Goal: Task Accomplishment & Management: Use online tool/utility

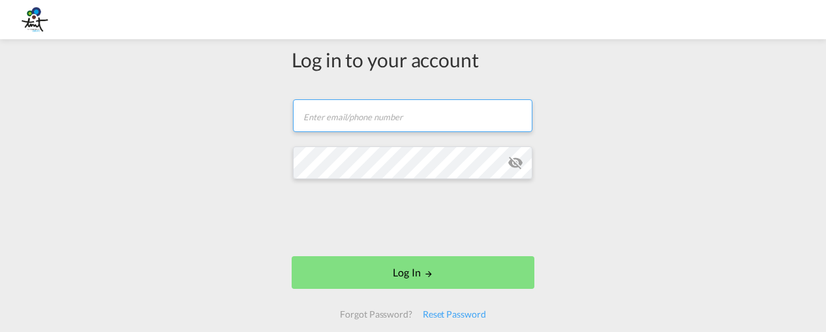
click at [357, 102] on input "text" at bounding box center [413, 115] width 240 height 33
type input "[EMAIL_ADDRESS][DOMAIN_NAME]"
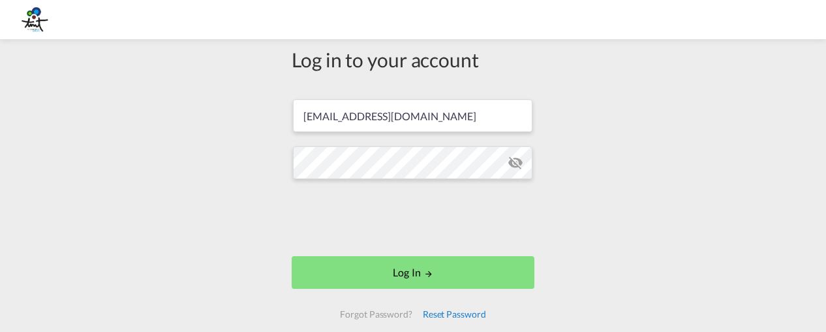
click at [455, 309] on div "Reset Password" at bounding box center [455, 313] width 74 height 23
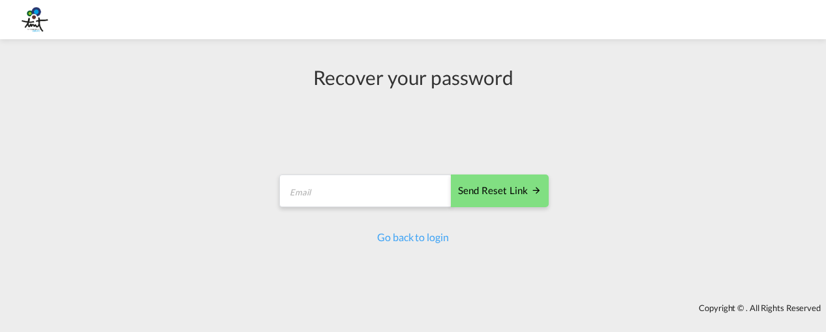
click at [354, 163] on form "Send reset link Email field is required Send reset link" at bounding box center [413, 192] width 272 height 62
click at [354, 181] on input "email" at bounding box center [365, 190] width 173 height 33
type input "kmadipally@group-tmtusa.com"
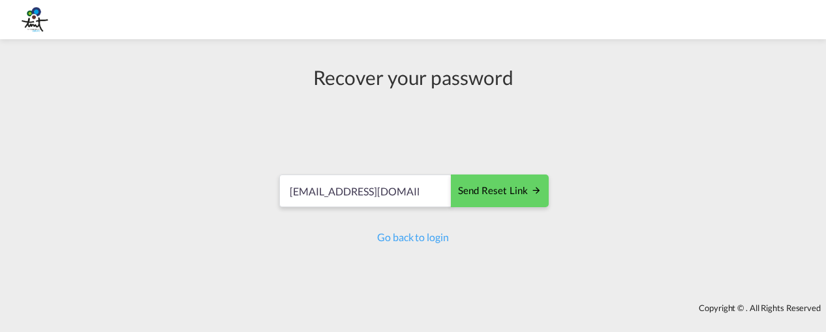
click at [489, 187] on div "Send reset link" at bounding box center [500, 190] width 84 height 15
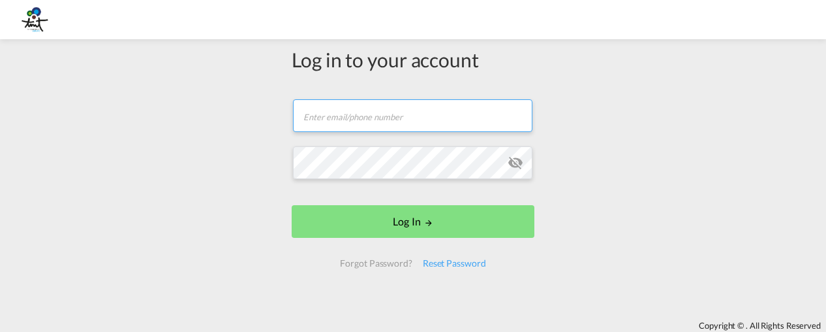
click at [352, 121] on input "text" at bounding box center [413, 115] width 240 height 33
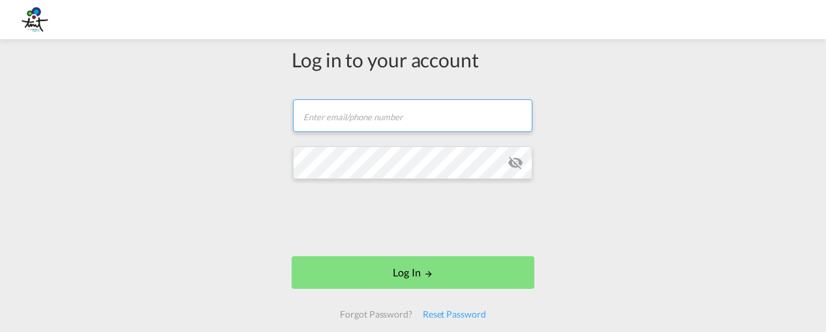
type input "kmadipally@group-tmtusa.com"
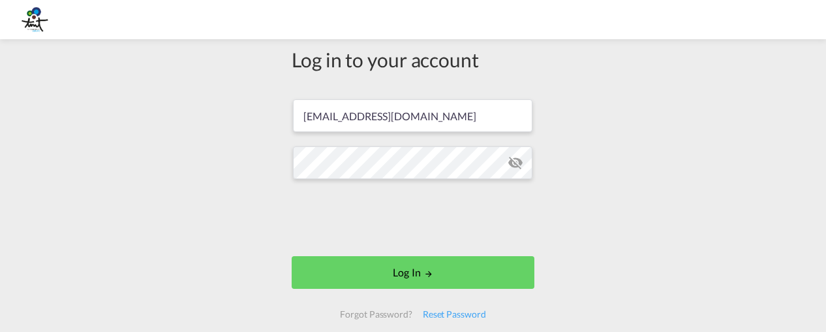
click at [436, 266] on button "Log In" at bounding box center [413, 272] width 243 height 33
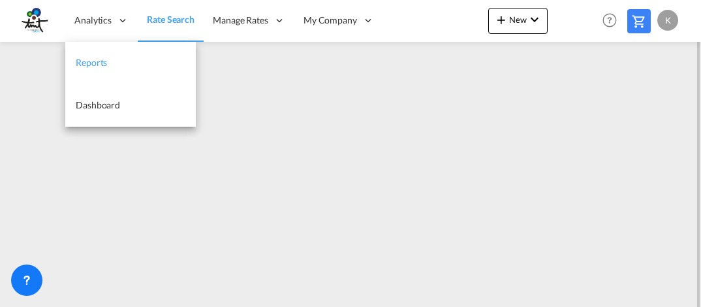
scroll to position [10, 0]
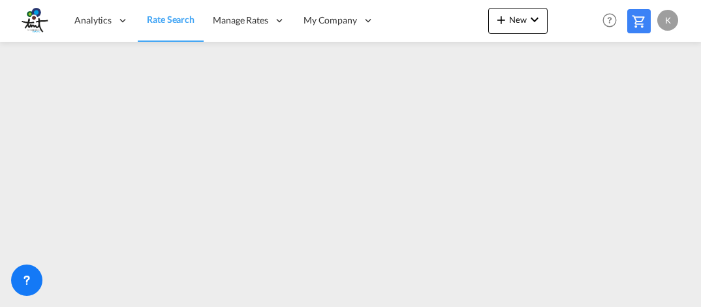
drag, startPoint x: 350, startPoint y: 301, endPoint x: 473, endPoint y: 302, distance: 123.4
click at [473, 302] on md-content "Analytics Reports Dashboard Rate Search Manage Rates Contract Rates My Rate Fil…" at bounding box center [350, 153] width 701 height 307
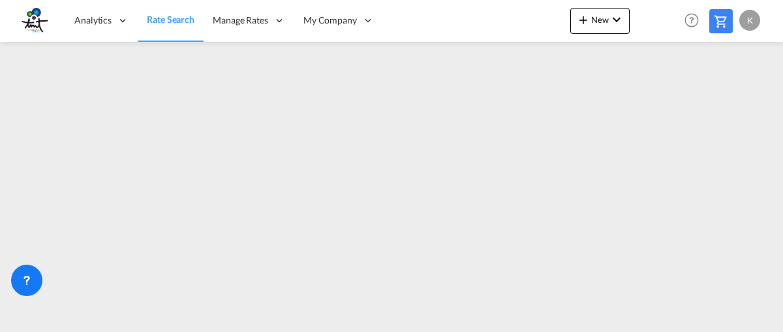
drag, startPoint x: 414, startPoint y: 323, endPoint x: 563, endPoint y: 321, distance: 148.2
click at [563, 321] on md-content "Analytics Reports Dashboard Rate Search Manage Rates Contract Rates My Rate Fil…" at bounding box center [391, 166] width 783 height 332
